Goal: Check status: Check status

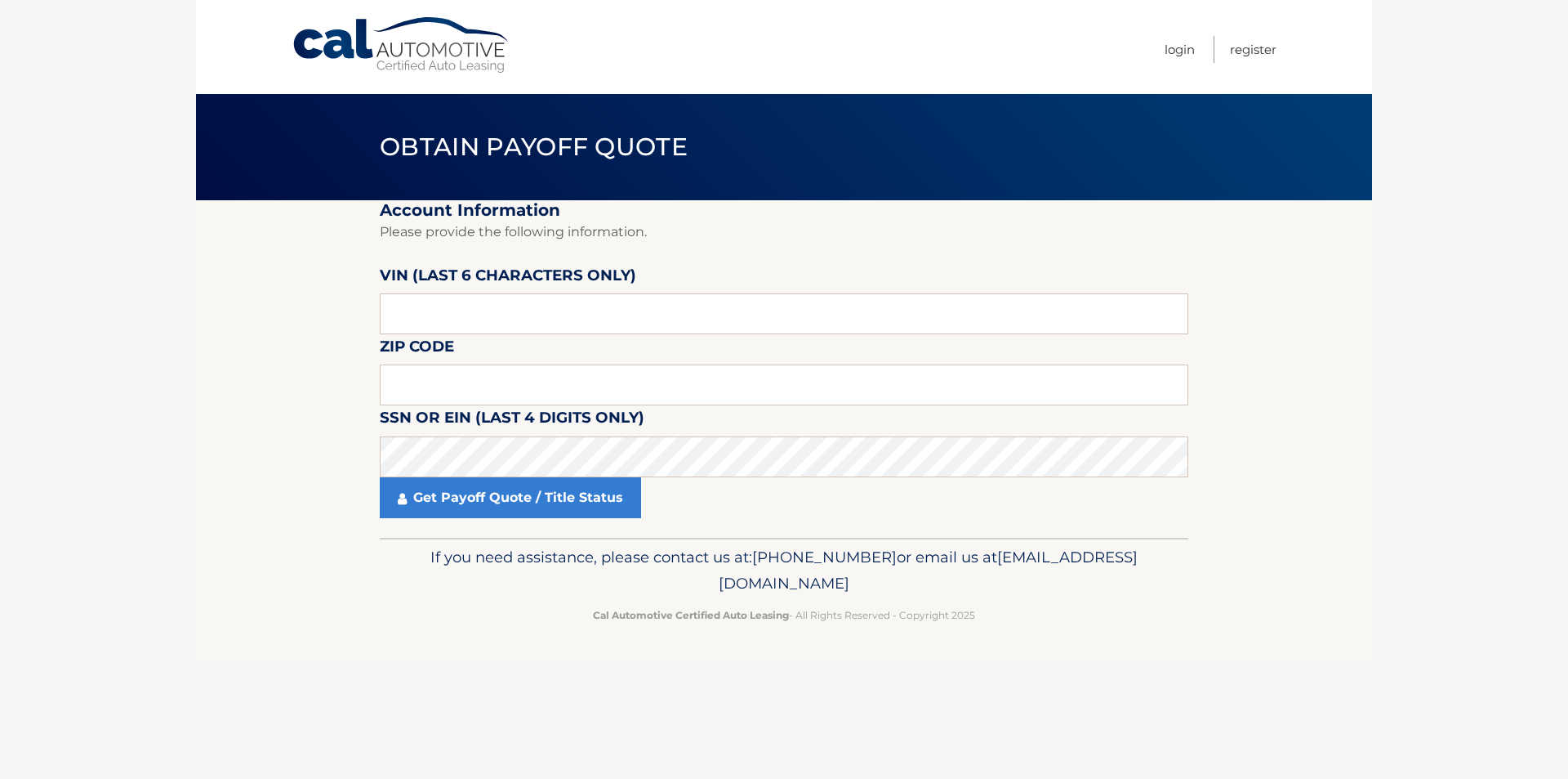
click at [388, 50] on link "Cal Automotive" at bounding box center [402, 45] width 221 height 58
click at [581, 310] on input "text" at bounding box center [783, 314] width 808 height 41
click at [524, 311] on input "text" at bounding box center [783, 314] width 808 height 41
type input "212711"
click at [688, 381] on input "text" at bounding box center [783, 385] width 808 height 41
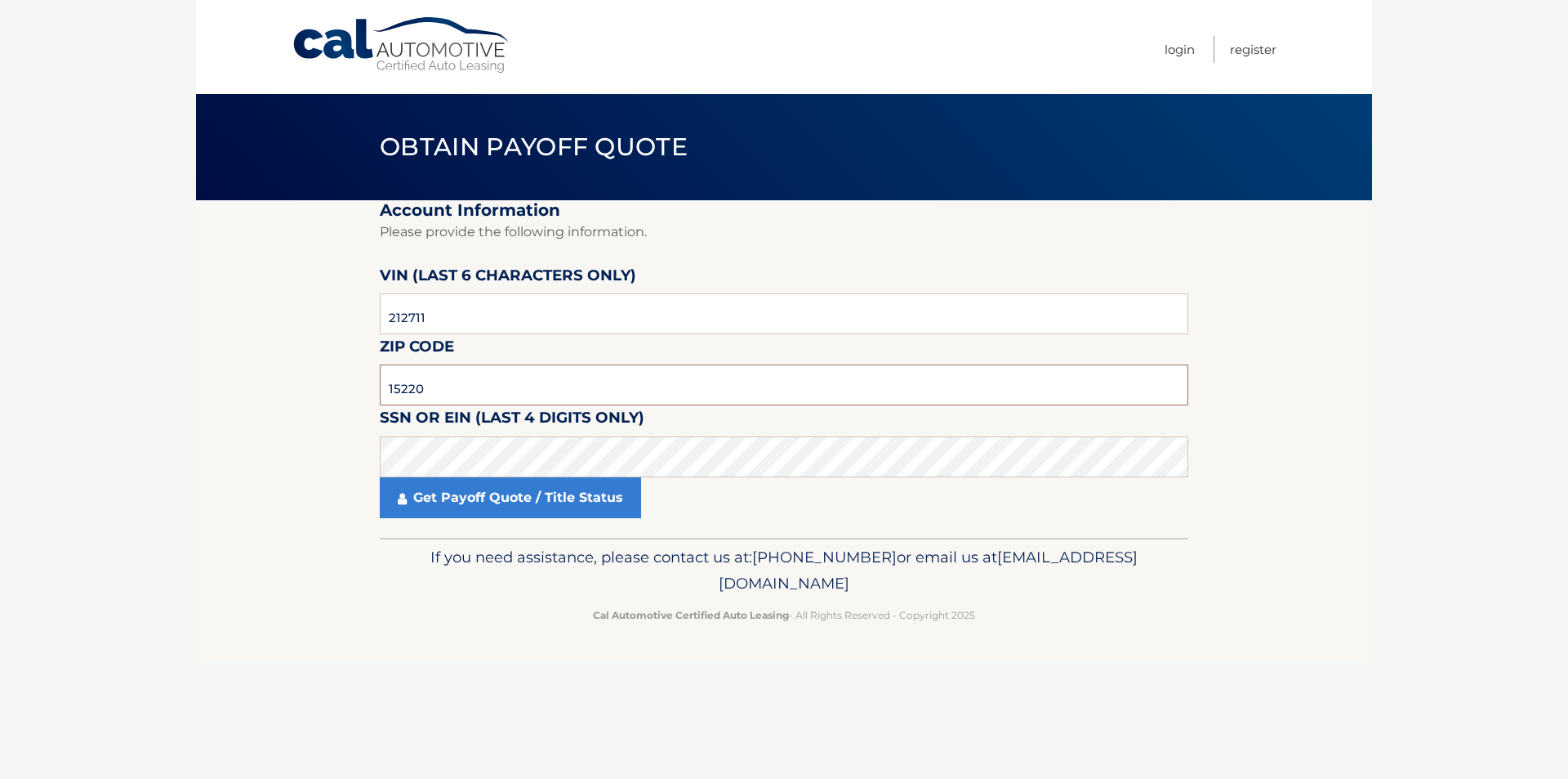
type input "15220"
click at [475, 507] on link "Get Payoff Quote / Title Status" at bounding box center [510, 498] width 261 height 41
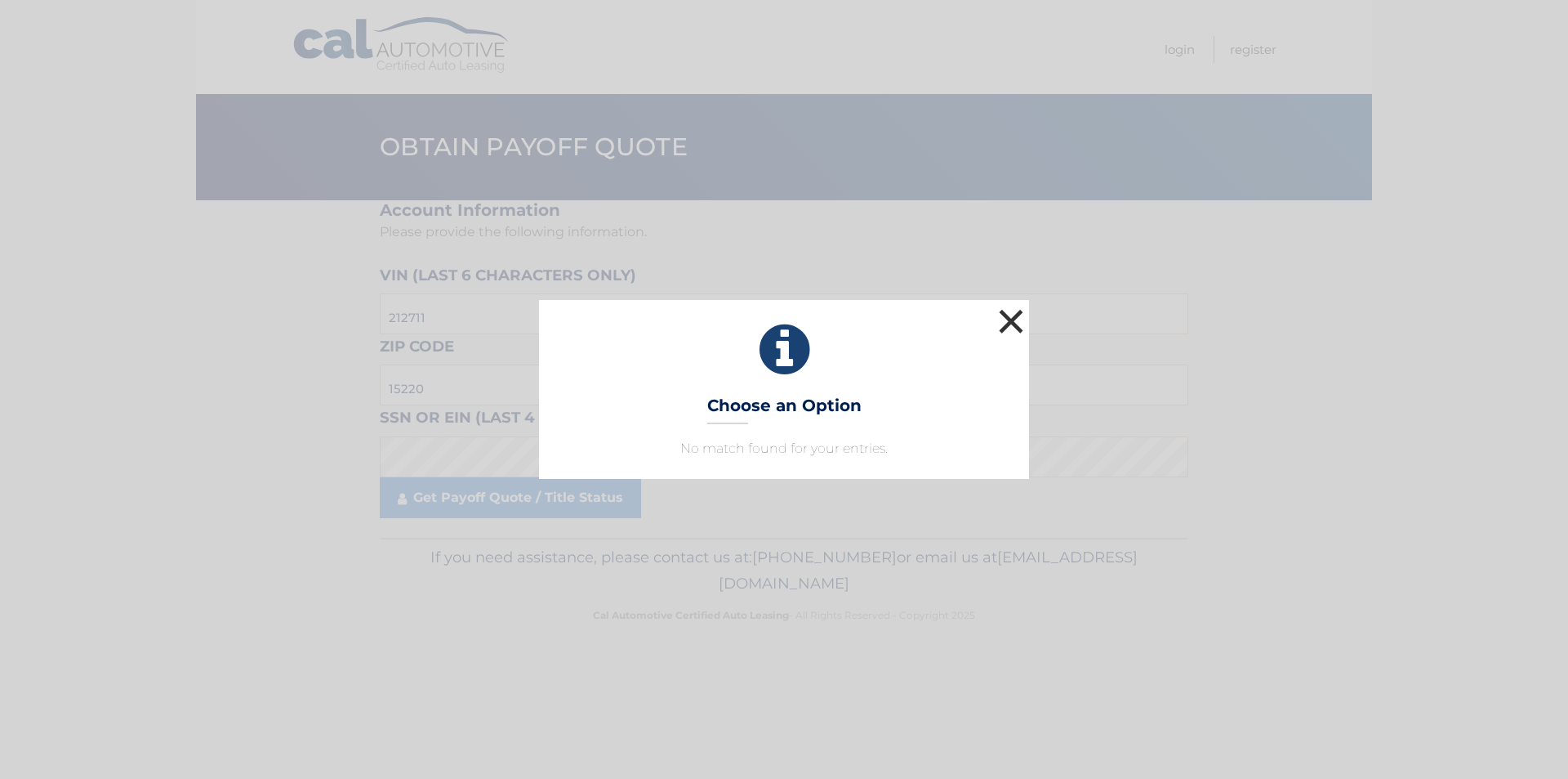
click at [1006, 323] on button "×" at bounding box center [1011, 321] width 32 height 32
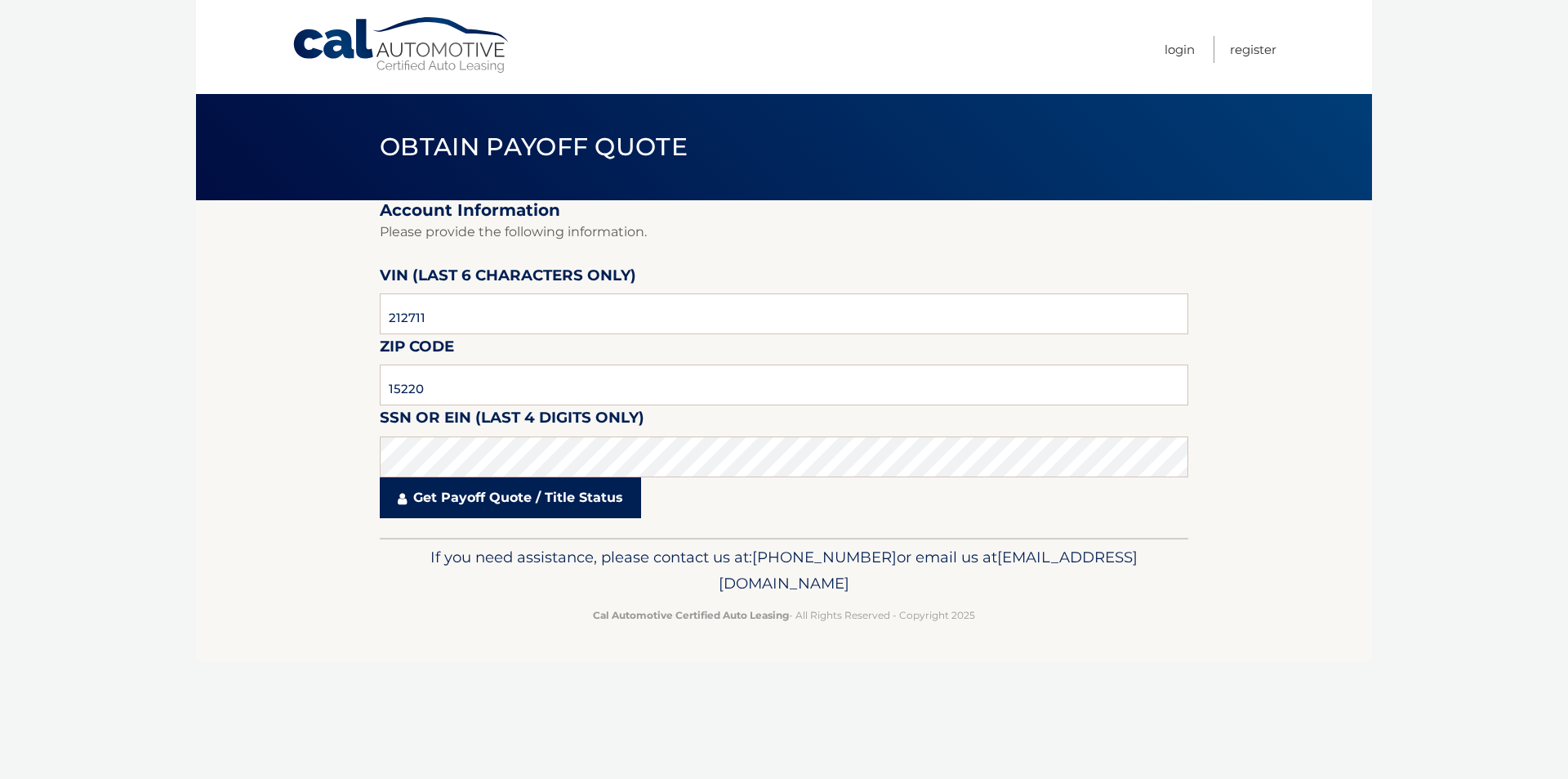
click at [524, 510] on link "Get Payoff Quote / Title Status" at bounding box center [510, 498] width 261 height 41
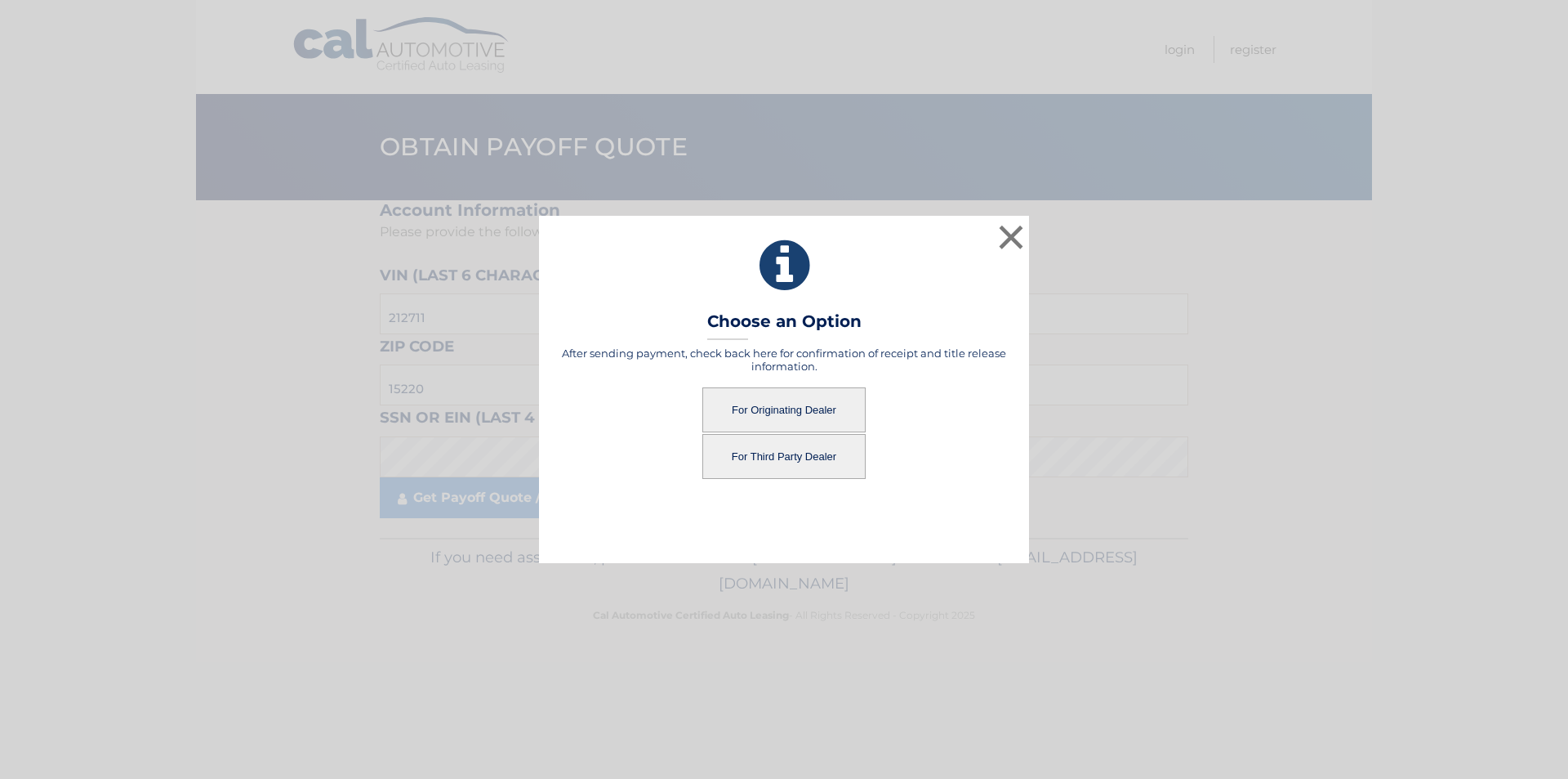
click at [753, 394] on button "For Originating Dealer" at bounding box center [784, 410] width 163 height 45
click at [744, 405] on button "For Originating Dealer" at bounding box center [784, 410] width 163 height 45
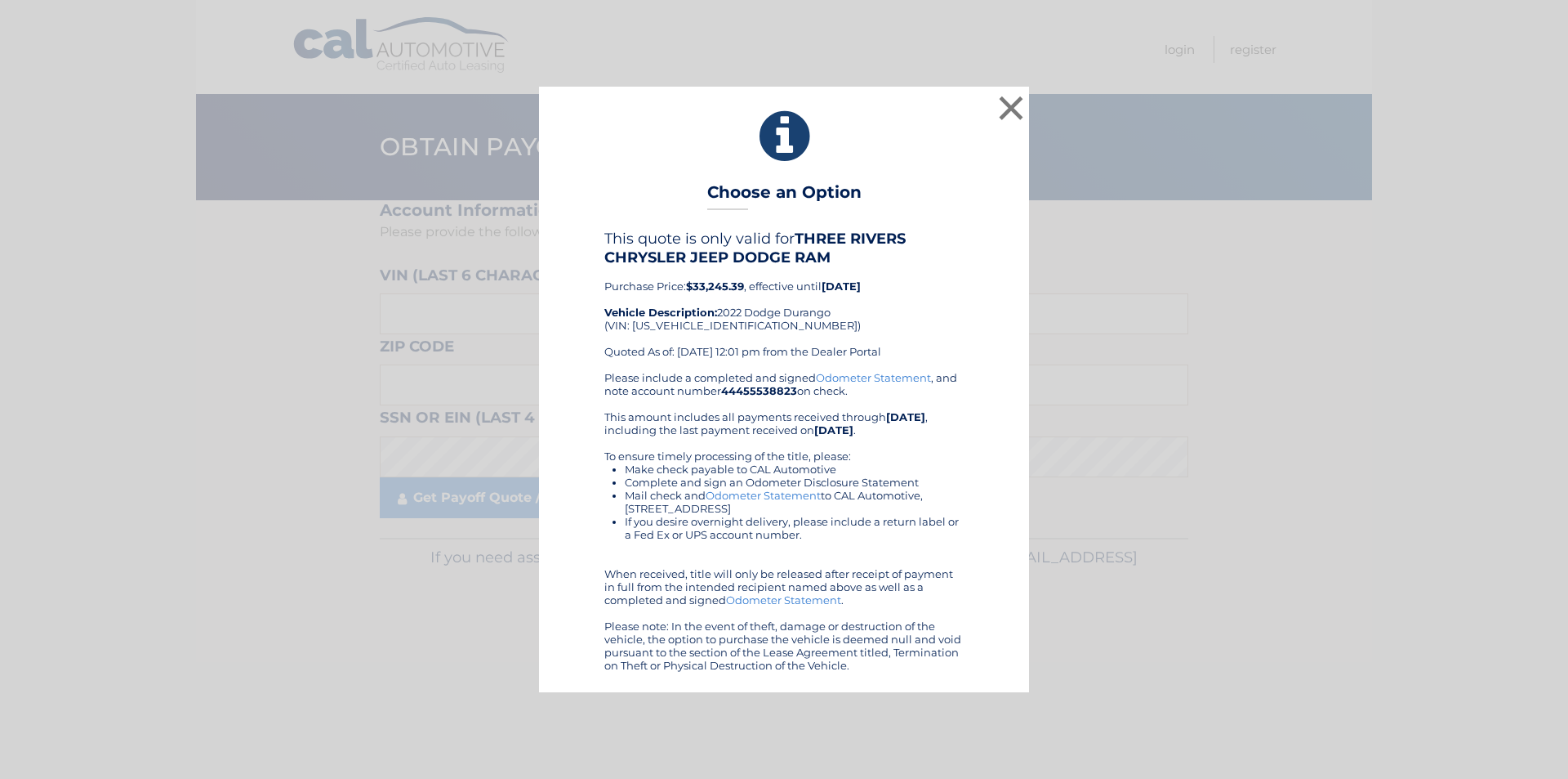
click at [711, 327] on div "This quote is only valid for THREE RIVERS CHRYSLER JEEP DODGE RAM Purchase Pric…" at bounding box center [784, 300] width 360 height 141
copy div "1C4RDJDG8NC212711"
click at [1006, 105] on button "×" at bounding box center [1011, 108] width 32 height 32
